Goal: Find specific page/section: Find specific page/section

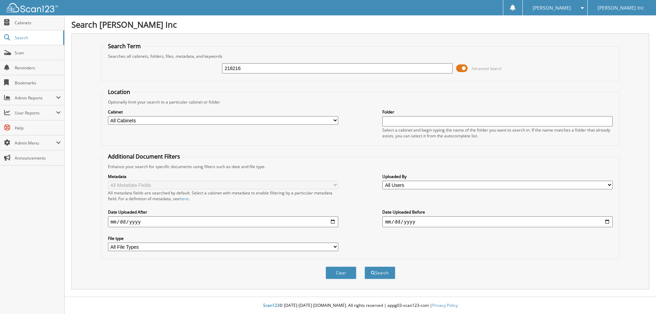
type input "218216"
click at [365, 267] on button "Search" at bounding box center [380, 273] width 31 height 13
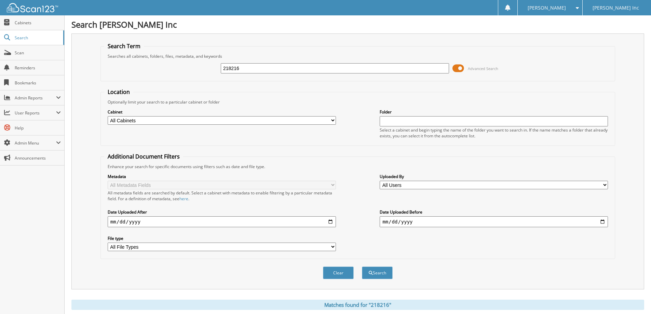
click at [242, 69] on input "218216" at bounding box center [335, 68] width 228 height 10
type input "2"
type input "[PERSON_NAME]"
click at [377, 274] on button "Search" at bounding box center [377, 273] width 31 height 13
click at [18, 52] on span "Scan" at bounding box center [38, 53] width 46 height 6
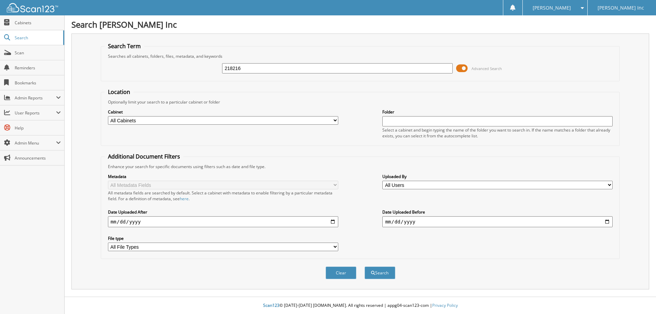
type input "218216"
click at [365, 267] on button "Search" at bounding box center [380, 273] width 31 height 13
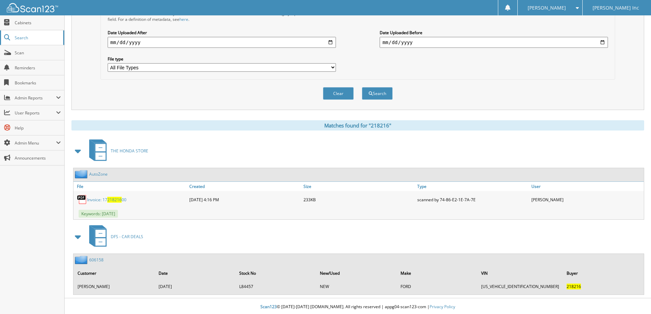
scroll to position [181, 0]
